Goal: Check status: Check status

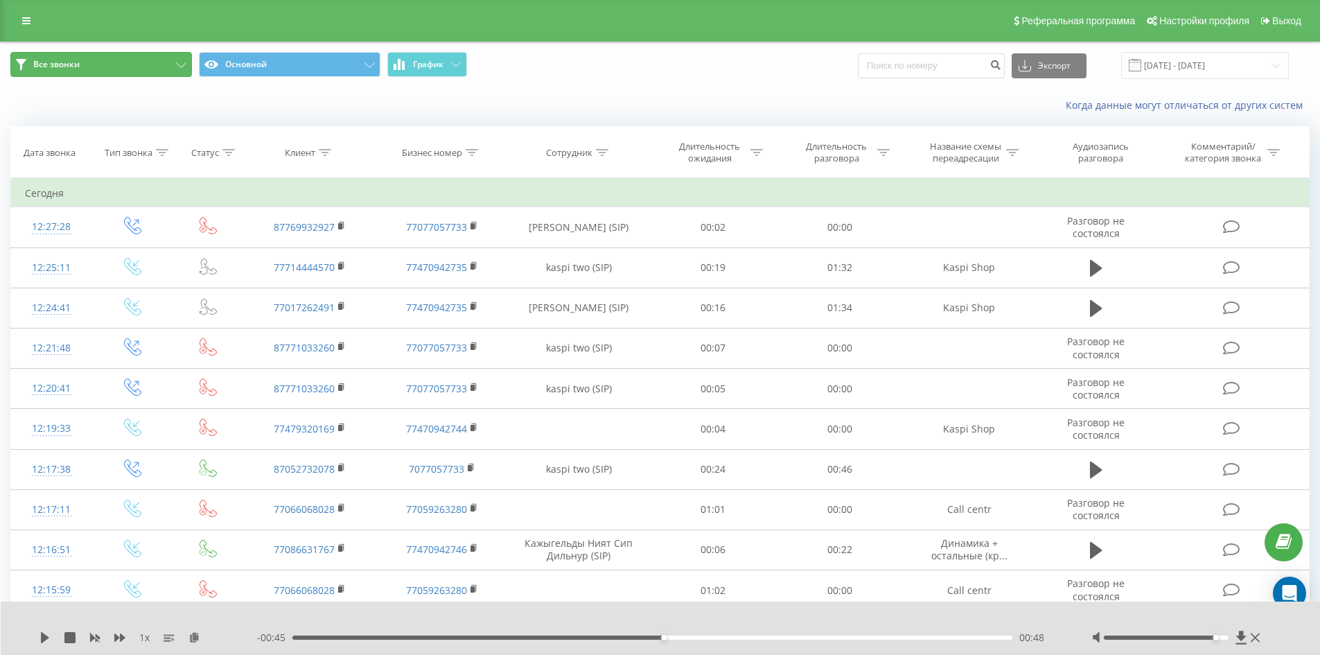
click at [144, 67] on button "Все звонки" at bounding box center [101, 64] width 182 height 25
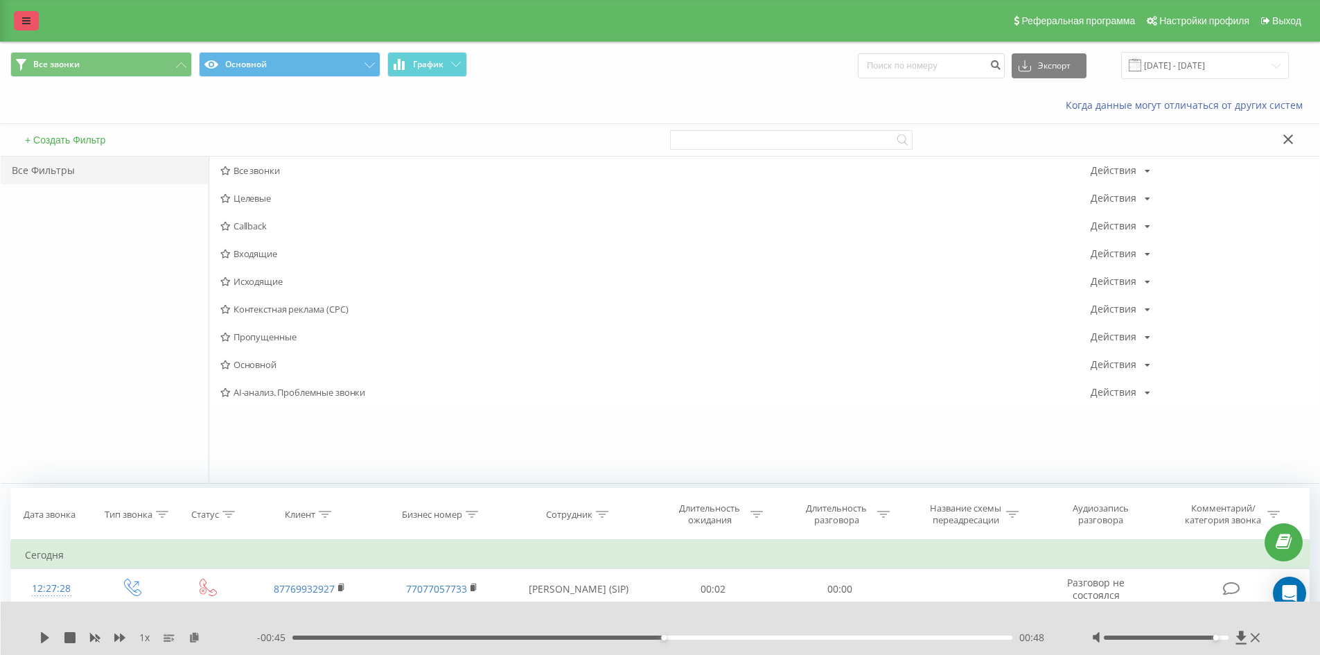
drag, startPoint x: 6, startPoint y: 17, endPoint x: 30, endPoint y: 17, distance: 24.2
click at [13, 17] on div "Реферальная программа Настройки профиля Выход" at bounding box center [660, 21] width 1320 height 42
click at [30, 17] on link at bounding box center [26, 20] width 25 height 19
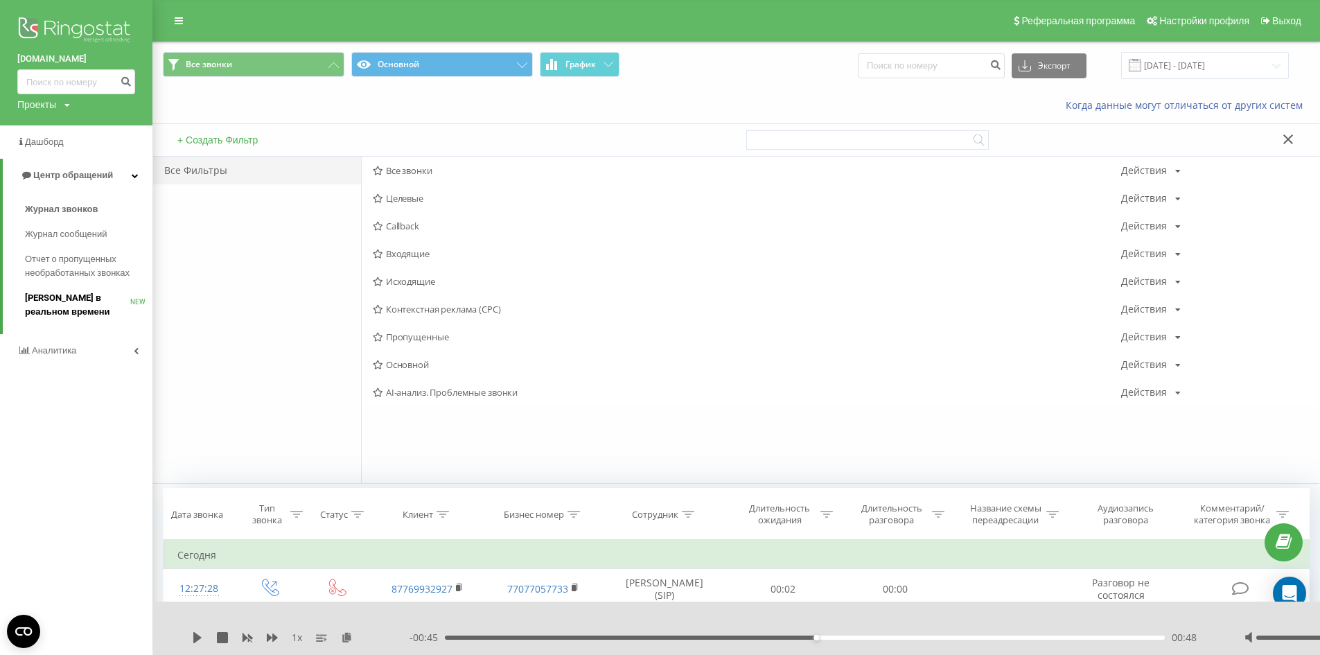
click at [61, 313] on span "[PERSON_NAME] в реальном времени" at bounding box center [77, 305] width 105 height 28
